Goal: Task Accomplishment & Management: Manage account settings

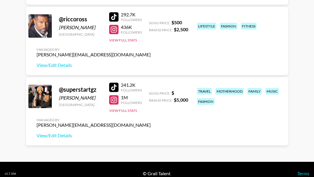
scroll to position [498, 0]
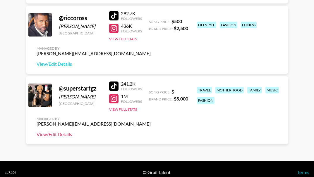
click at [50, 137] on link "View/Edit Details" at bounding box center [94, 135] width 114 height 6
click at [64, 136] on link "View/Edit Details" at bounding box center [94, 135] width 114 height 6
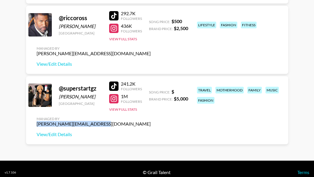
drag, startPoint x: 99, startPoint y: 125, endPoint x: 34, endPoint y: 126, distance: 65.0
click at [34, 126] on div "@ superstartgz Tadaysha Taylor United States 241.2K Followers 1M Followers View…" at bounding box center [157, 110] width 262 height 68
copy div "[PERSON_NAME][EMAIL_ADDRESS][DOMAIN_NAME]"
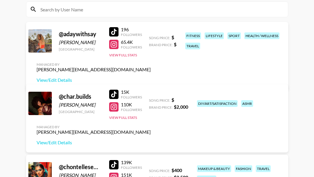
scroll to position [117, 0]
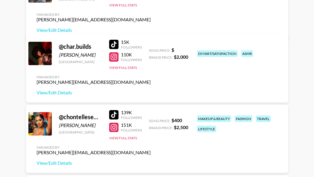
drag, startPoint x: 113, startPoint y: 57, endPoint x: 159, endPoint y: 32, distance: 52.1
click at [159, 32] on div "@ adaywithsay Saylor Hawkins United States 196 Followers 65.4K Followers View F…" at bounding box center [157, 7] width 262 height 71
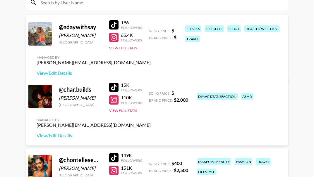
scroll to position [88, 0]
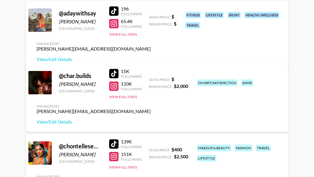
drag, startPoint x: 186, startPoint y: 8, endPoint x: 202, endPoint y: 52, distance: 46.1
click at [202, 30] on div "fitness lifestyle sport health / wellness travel" at bounding box center [233, 20] width 99 height 20
copy div "fitness lifestyle sport health / wellness travel"
click at [151, 57] on link "View/Edit Details" at bounding box center [94, 60] width 114 height 6
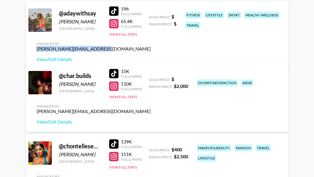
drag, startPoint x: 283, startPoint y: 30, endPoint x: 223, endPoint y: 30, distance: 59.1
click at [155, 37] on div "Managed By peter.iwuh@grail-talent.com View/Edit Details" at bounding box center [94, 52] width 124 height 30
copy div "[PERSON_NAME][EMAIL_ADDRESS][DOMAIN_NAME]"
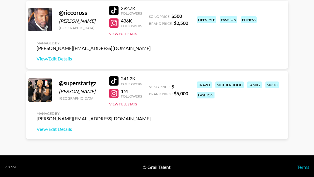
scroll to position [505, 0]
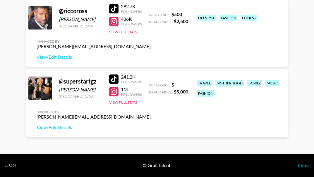
click at [112, 89] on div at bounding box center [113, 91] width 9 height 9
click at [113, 79] on div at bounding box center [113, 79] width 9 height 9
drag, startPoint x: 197, startPoint y: 81, endPoint x: 218, endPoint y: 91, distance: 23.5
click at [218, 91] on div "travel motherhood family music fashion" at bounding box center [238, 88] width 87 height 20
copy div "travel motherhood family music fashion"
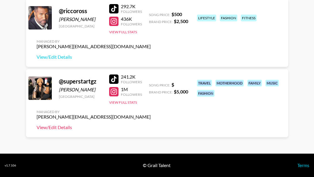
click at [57, 127] on link "View/Edit Details" at bounding box center [94, 128] width 114 height 6
click at [201, 72] on div "@ superstartgz Tadaysha Taylor United States 241.2K Followers 1M Followers View…" at bounding box center [157, 103] width 262 height 68
drag, startPoint x: 195, startPoint y: 80, endPoint x: 220, endPoint y: 95, distance: 28.7
click at [220, 95] on div "travel motherhood family music fashion" at bounding box center [238, 88] width 87 height 20
copy div "travel motherhood family music fashion"
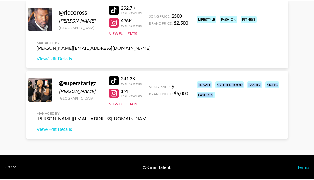
scroll to position [502, 0]
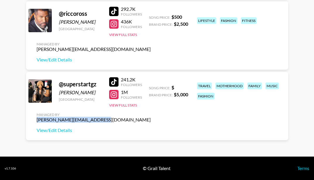
drag, startPoint x: 99, startPoint y: 120, endPoint x: 35, endPoint y: 119, distance: 64.4
click at [35, 119] on div "Managed By peter.iwuh@grail-talent.com View/Edit Details" at bounding box center [94, 123] width 124 height 30
copy div "[PERSON_NAME][EMAIL_ADDRESS][DOMAIN_NAME]"
click at [114, 78] on div at bounding box center [113, 81] width 9 height 9
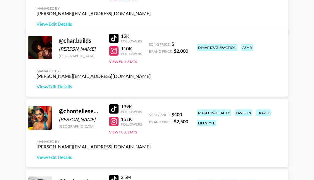
scroll to position [122, 0]
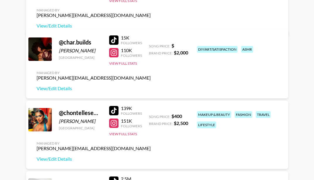
click at [117, 107] on div at bounding box center [113, 110] width 9 height 9
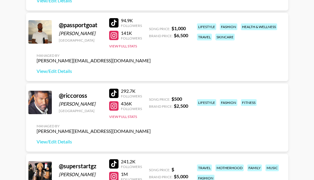
scroll to position [410, 0]
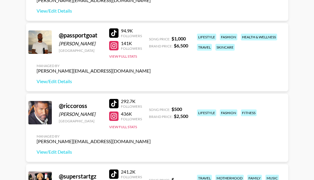
click at [117, 104] on div at bounding box center [113, 103] width 9 height 9
click at [118, 29] on div "94.9K Followers" at bounding box center [125, 33] width 33 height 10
click at [116, 34] on div at bounding box center [113, 32] width 9 height 9
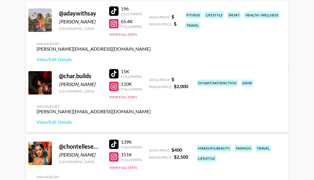
scroll to position [59, 0]
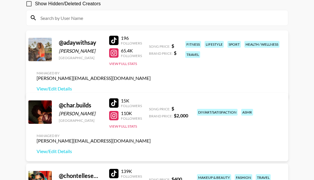
click at [114, 102] on div at bounding box center [113, 102] width 9 height 9
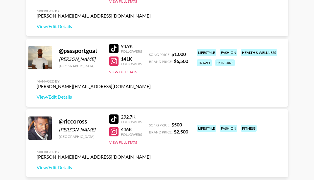
scroll to position [410, 0]
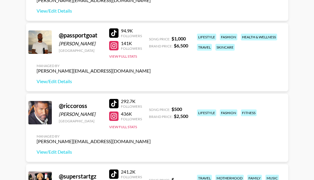
click at [115, 46] on div at bounding box center [113, 45] width 9 height 9
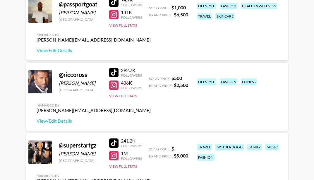
scroll to position [468, 0]
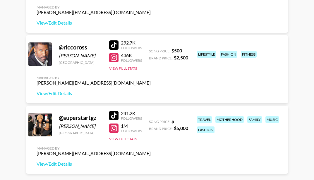
click at [117, 58] on div at bounding box center [113, 57] width 9 height 9
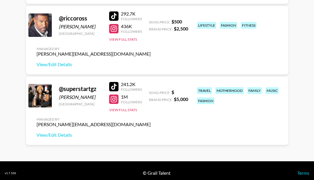
scroll to position [498, 0]
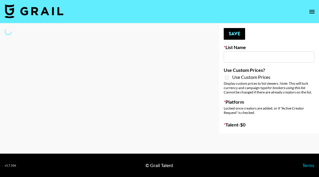
type input "US Based Music Creators"
select select "Song"
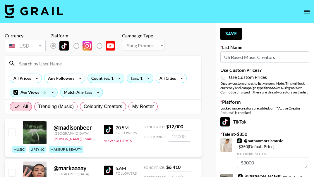
click at [47, 66] on input at bounding box center [107, 63] width 182 height 9
paste input "superstartgz"
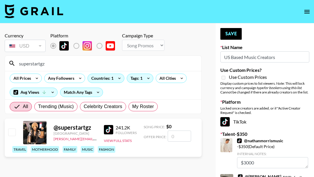
type input "superstartgz"
click at [11, 134] on input "checkbox" at bounding box center [11, 132] width 7 height 7
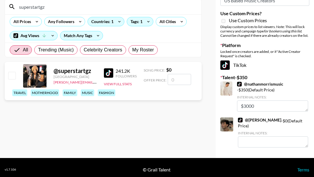
scroll to position [59, 0]
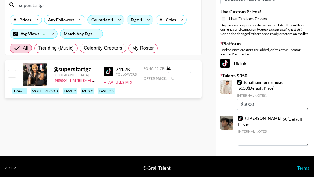
click at [11, 75] on input "checkbox" at bounding box center [11, 73] width 7 height 7
checkbox input "false"
click at [174, 77] on input "number" at bounding box center [179, 77] width 23 height 11
type input "5"
checkbox input "true"
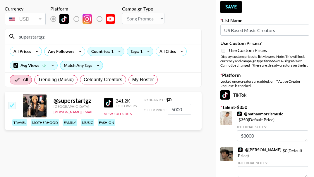
scroll to position [29, 0]
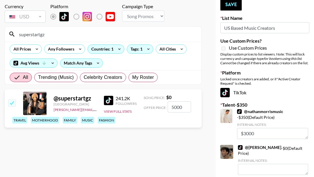
type input "5000"
click at [13, 104] on input "checkbox" at bounding box center [11, 103] width 7 height 7
checkbox input "true"
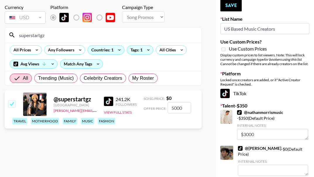
scroll to position [0, 0]
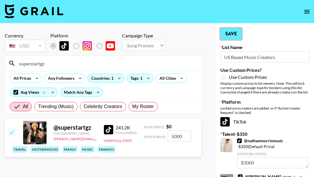
click at [232, 34] on button "Save" at bounding box center [230, 34] width 21 height 12
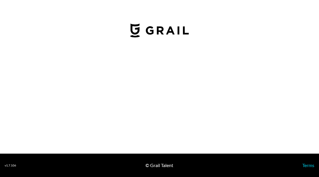
select select "USD"
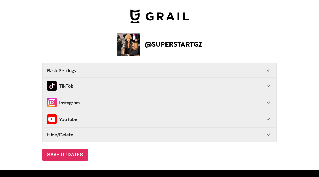
type input "[GEOGRAPHIC_DATA]"
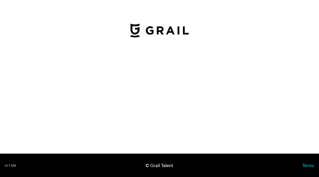
select select "USD"
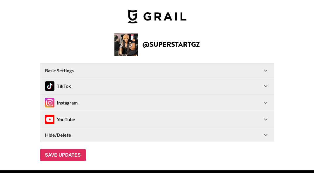
click at [269, 87] on icon at bounding box center [265, 86] width 7 height 7
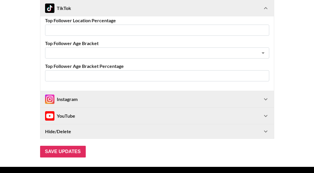
scroll to position [293, 0]
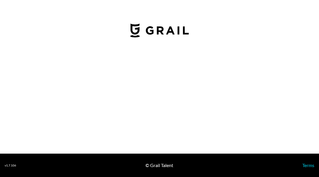
select select "USD"
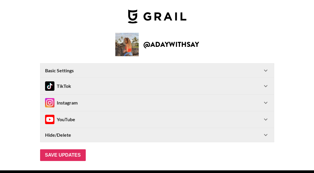
click at [268, 104] on icon at bounding box center [266, 103] width 4 height 2
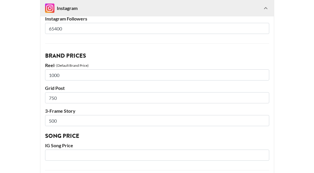
scroll to position [146, 0]
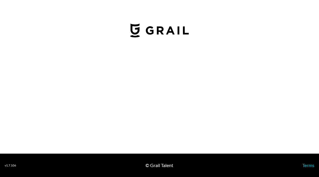
select select "USD"
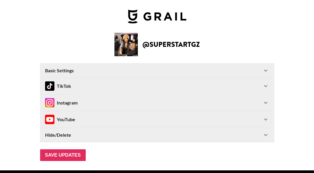
click at [268, 102] on icon at bounding box center [265, 102] width 7 height 7
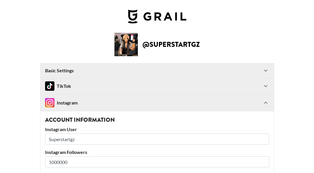
click at [269, 85] on icon at bounding box center [265, 86] width 7 height 7
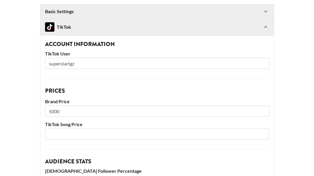
scroll to position [59, 0]
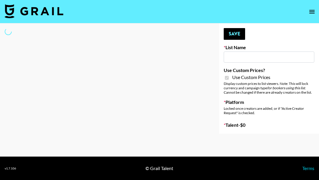
select select "Brand"
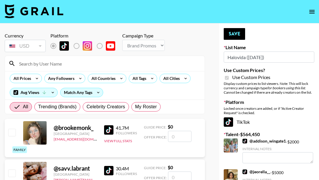
type input "Halovida ([DATE])"
checkbox input "true"
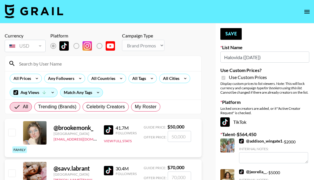
click at [57, 62] on input at bounding box center [107, 63] width 182 height 9
paste input "chontellesewett"
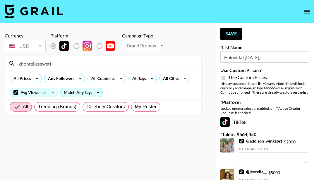
type input "chontellesewett"
click at [56, 47] on label "List locked to TikTok." at bounding box center [58, 46] width 22 height 12
click at [143, 149] on section "Currency USD USD ​ Platform Campaign Type Choose Type... Song Promos Brand Prom…" at bounding box center [103, 94] width 197 height 133
click at [62, 66] on input "chontellesewett" at bounding box center [107, 63] width 182 height 9
drag, startPoint x: 61, startPoint y: 65, endPoint x: 5, endPoint y: 66, distance: 56.8
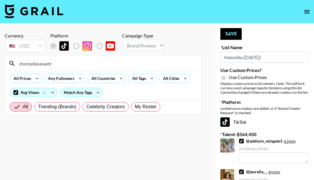
click at [5, 66] on section "chontellesewett All Prices Any Followers All Countries All Tags All Cities Avg …" at bounding box center [103, 85] width 197 height 59
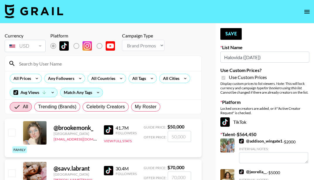
click at [54, 65] on input at bounding box center [107, 63] width 182 height 9
click at [34, 64] on input at bounding box center [107, 63] width 182 height 9
paste input "Chontelle Sewett"
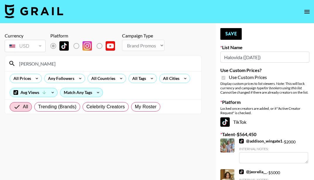
drag, startPoint x: 75, startPoint y: 64, endPoint x: -1, endPoint y: 64, distance: 76.4
paste input "chontelles"
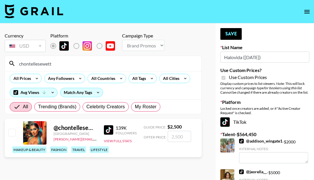
type input "chontellesewett"
click at [12, 133] on input "checkbox" at bounding box center [11, 132] width 7 height 7
checkbox input "true"
type input "2500"
click at [227, 33] on button "Save" at bounding box center [230, 34] width 21 height 12
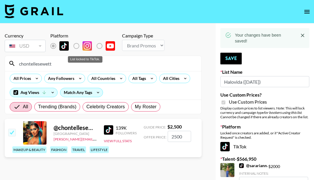
click at [76, 45] on label "List locked to TikTok." at bounding box center [81, 46] width 22 height 12
click at [193, 39] on div "Currency USD USD ​ Platform Campaign Type Choose Type... Song Promos Brand Prom…" at bounding box center [103, 43] width 197 height 20
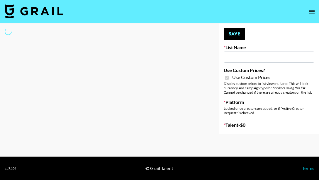
type input "Hily ([DATE])"
checkbox input "true"
select select "Brand"
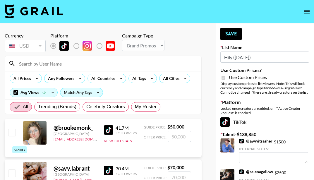
click at [58, 66] on input at bounding box center [107, 63] width 182 height 9
paste input "chontellesewett"
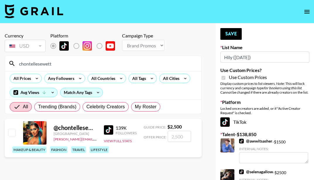
type input "chontellesewett"
click at [13, 131] on input "checkbox" at bounding box center [11, 132] width 7 height 7
checkbox input "true"
type input "2500"
click at [223, 36] on button "Save" at bounding box center [230, 34] width 21 height 12
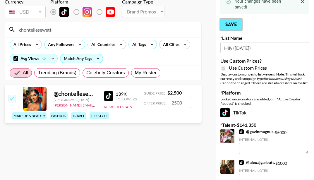
scroll to position [29, 0]
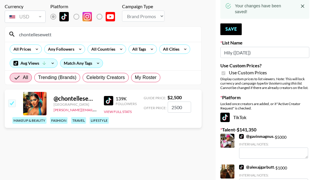
click at [72, 34] on input "chontellesewett" at bounding box center [107, 34] width 182 height 9
drag, startPoint x: 50, startPoint y: 35, endPoint x: 6, endPoint y: 33, distance: 44.2
click at [6, 33] on div "chontellesewett" at bounding box center [103, 34] width 196 height 15
paste input "https://www.tiktok.com/@superstartgz"
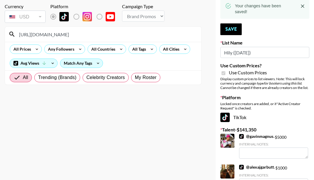
drag, startPoint x: 106, startPoint y: 36, endPoint x: 6, endPoint y: 34, distance: 99.6
click at [6, 34] on div "https://www.tiktok.com/@superstartgz" at bounding box center [103, 34] width 196 height 15
paste input
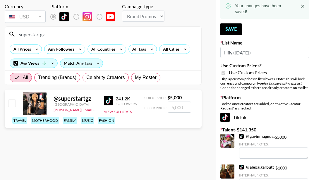
type input "superstartgz"
click at [12, 105] on input "checkbox" at bounding box center [11, 103] width 7 height 7
checkbox input "true"
type input "5000"
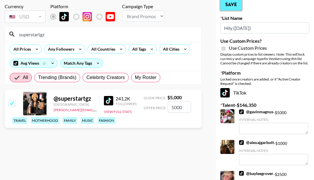
click at [230, 4] on button "Save" at bounding box center [230, 5] width 21 height 12
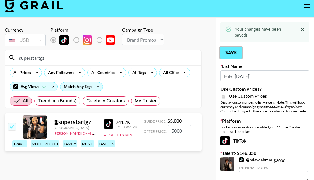
scroll to position [0, 0]
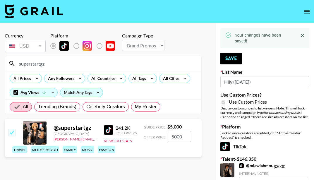
drag, startPoint x: 48, startPoint y: 64, endPoint x: 11, endPoint y: 64, distance: 36.9
click at [11, 64] on div "superstartgz" at bounding box center [103, 63] width 196 height 15
paste input "passportgoat"
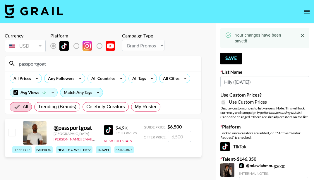
type input "passportgoat"
click at [10, 132] on input "checkbox" at bounding box center [11, 132] width 7 height 7
checkbox input "true"
type input "6500"
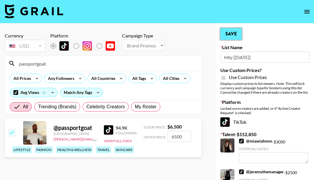
click at [227, 34] on button "Save" at bounding box center [230, 34] width 21 height 12
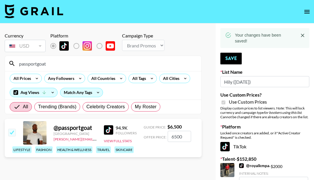
drag, startPoint x: 58, startPoint y: 63, endPoint x: -1, endPoint y: 63, distance: 58.8
paste input "riccoross"
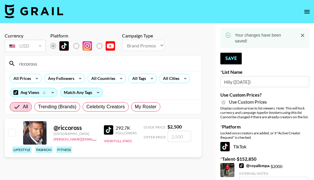
type input "riccoross"
click at [9, 133] on input "checkbox" at bounding box center [11, 132] width 7 height 7
checkbox input "true"
type input "2500"
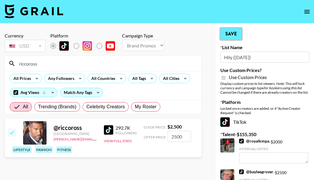
click at [228, 32] on button "Save" at bounding box center [230, 34] width 21 height 12
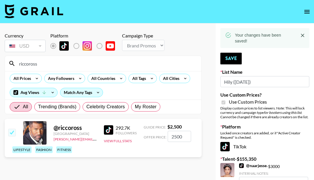
click at [62, 61] on input "riccoross" at bounding box center [107, 63] width 182 height 9
drag, startPoint x: 48, startPoint y: 64, endPoint x: -1, endPoint y: 62, distance: 49.2
paste input "char.build"
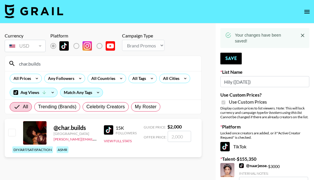
type input "char.builds"
click at [11, 134] on input "checkbox" at bounding box center [11, 132] width 7 height 7
checkbox input "true"
type input "2000"
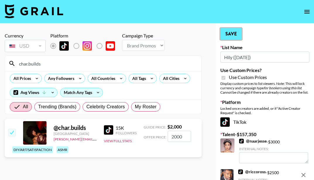
click at [231, 32] on button "Save" at bounding box center [230, 34] width 21 height 12
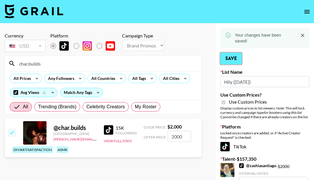
drag, startPoint x: 229, startPoint y: 57, endPoint x: 172, endPoint y: 4, distance: 77.5
click at [229, 57] on button "Save" at bounding box center [230, 59] width 21 height 12
